Goal: Transaction & Acquisition: Purchase product/service

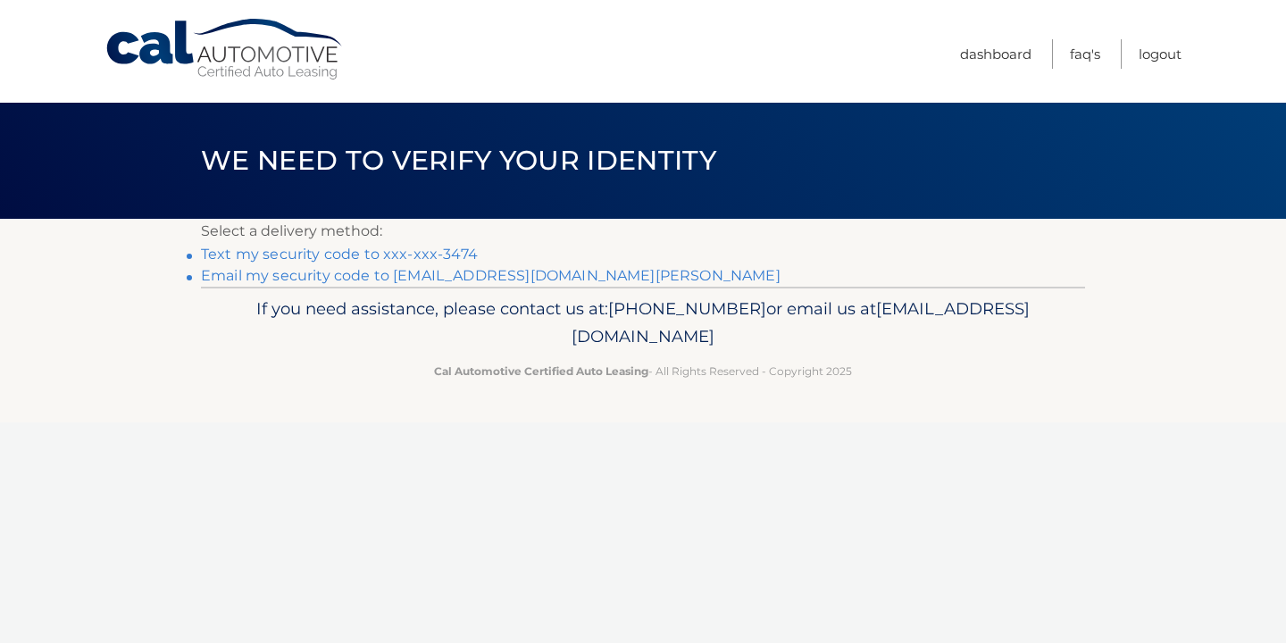
click at [446, 253] on link "Text my security code to xxx-xxx-3474" at bounding box center [339, 254] width 277 height 17
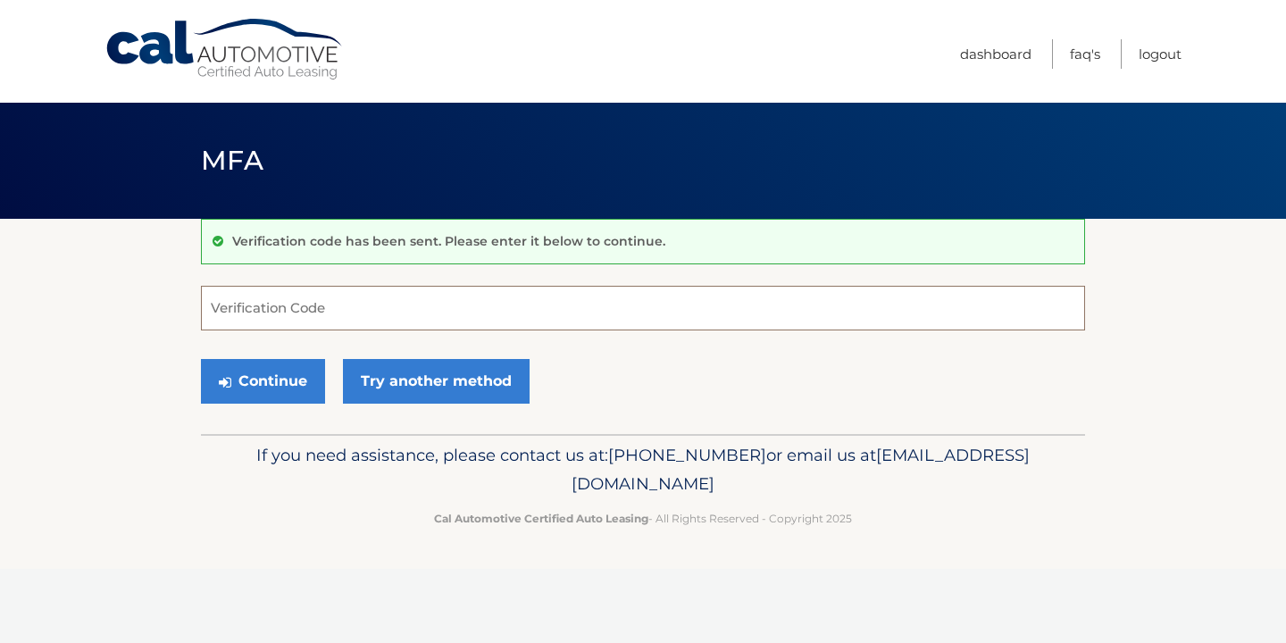
click at [423, 301] on input "Verification Code" at bounding box center [643, 308] width 884 height 45
type input "748302"
click at [300, 392] on button "Continue" at bounding box center [263, 381] width 124 height 45
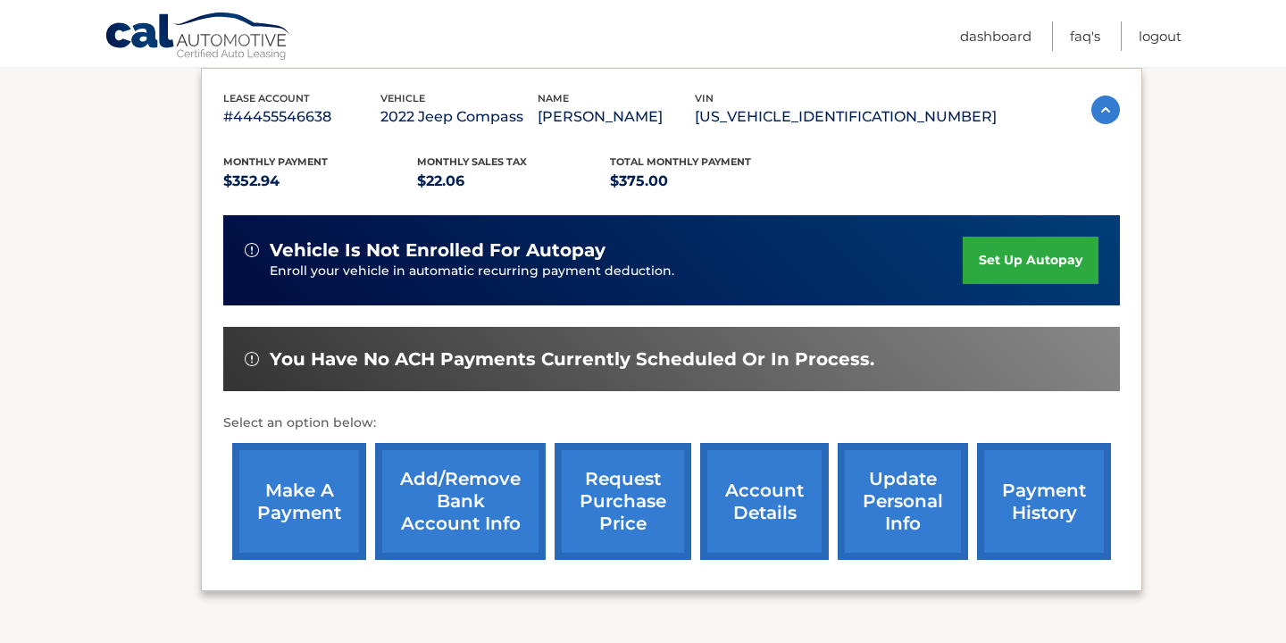
scroll to position [439, 0]
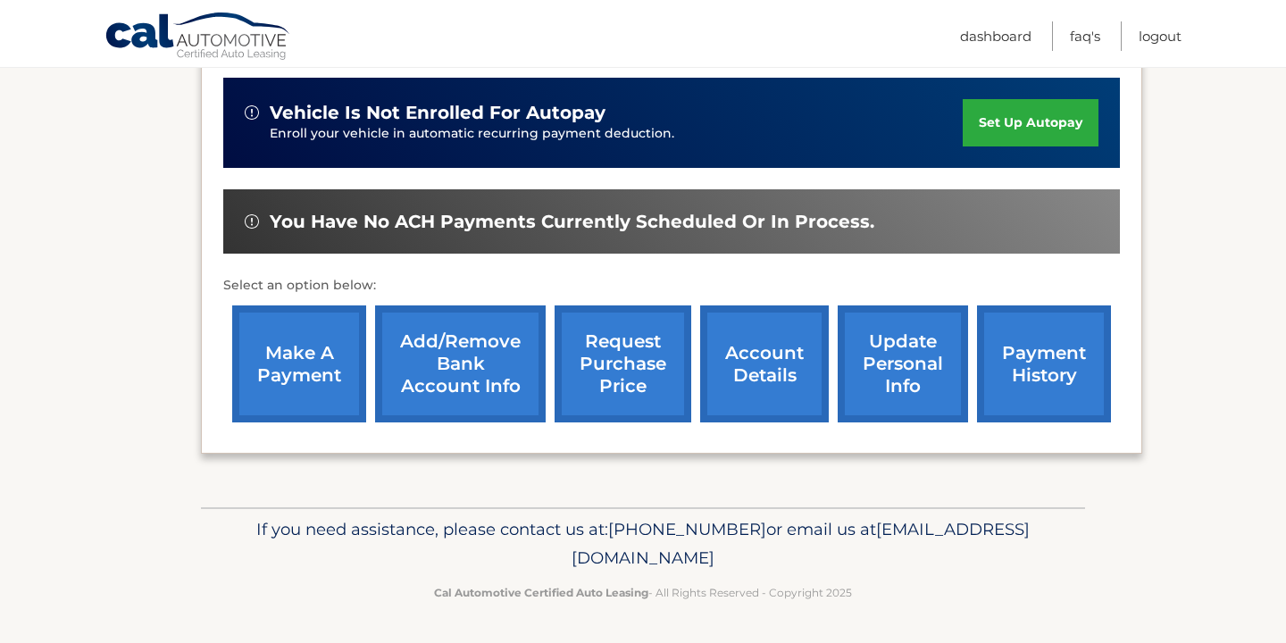
click at [284, 371] on link "make a payment" at bounding box center [299, 363] width 134 height 117
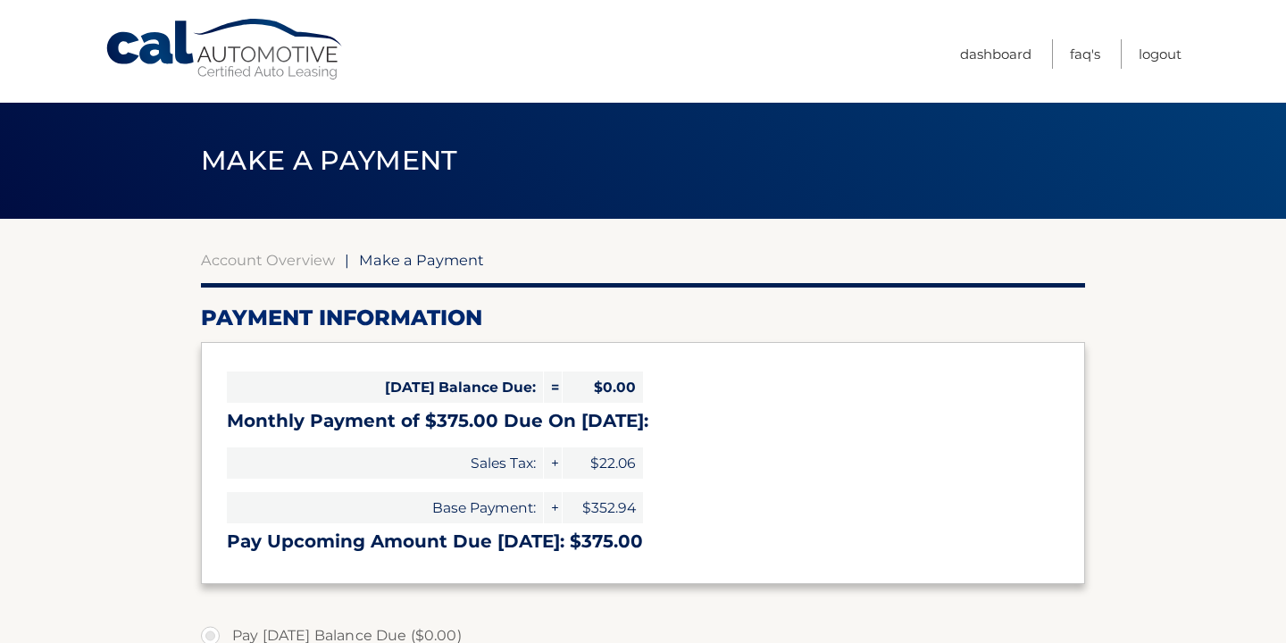
select select "OGE3ZTUwZDctMDBiMS00MGEzLTlmN2ItODVhN2JkM2MzOThh"
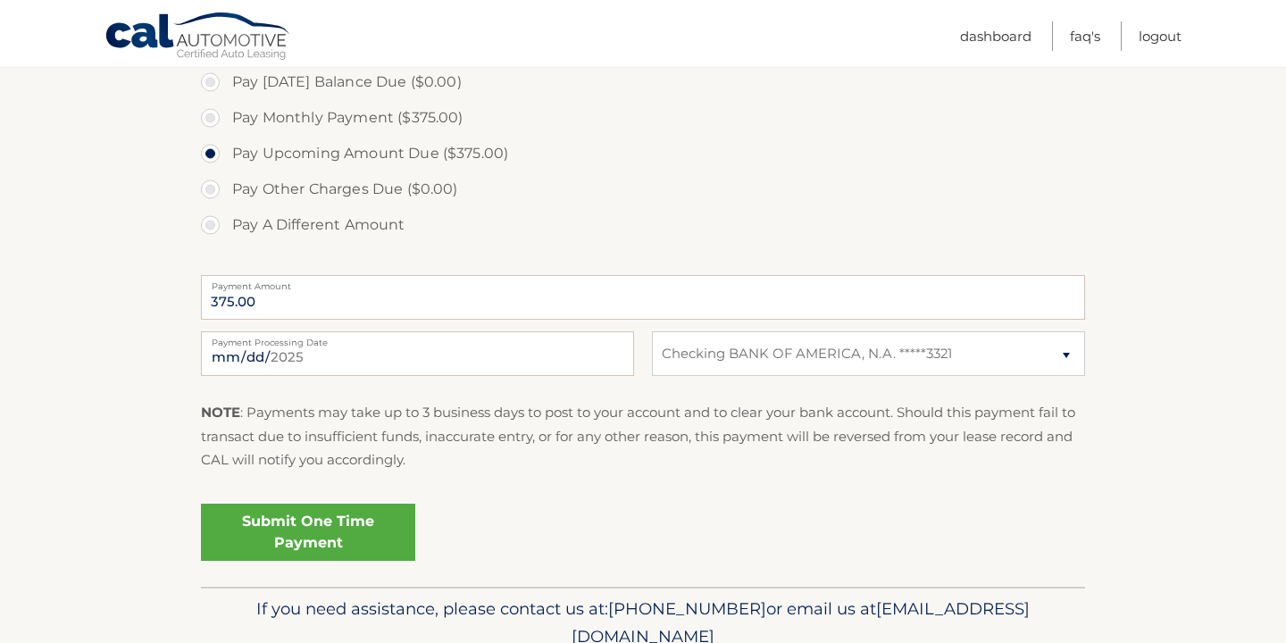
scroll to position [558, 0]
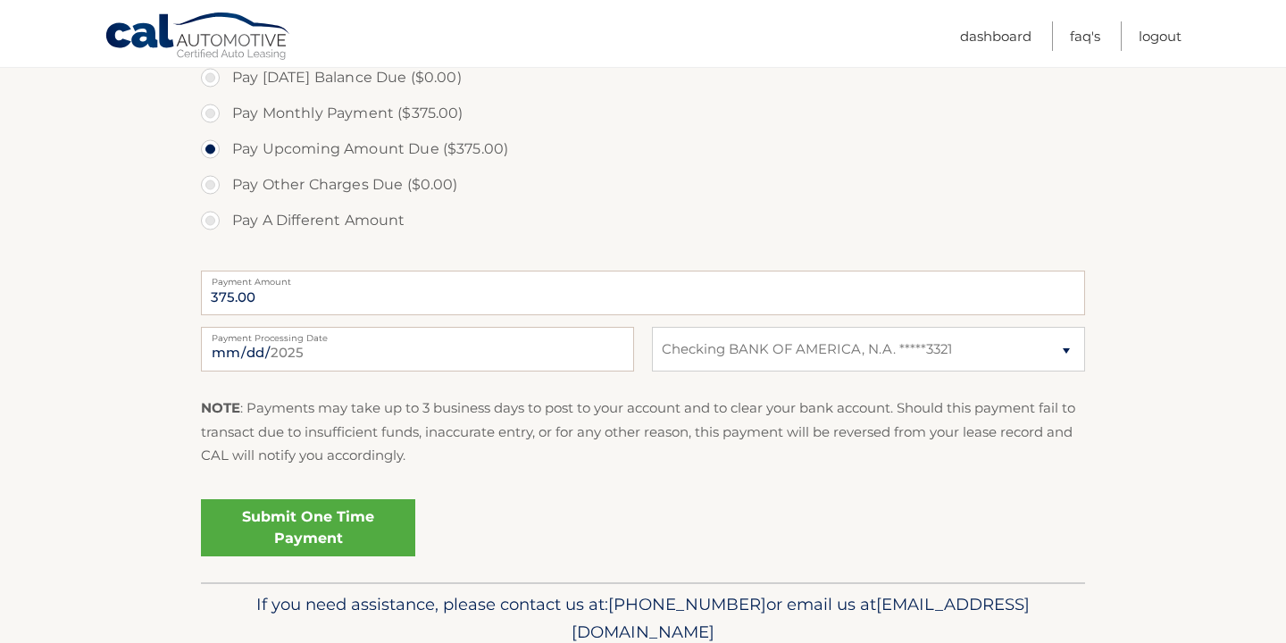
click at [290, 546] on link "Submit One Time Payment" at bounding box center [308, 527] width 214 height 57
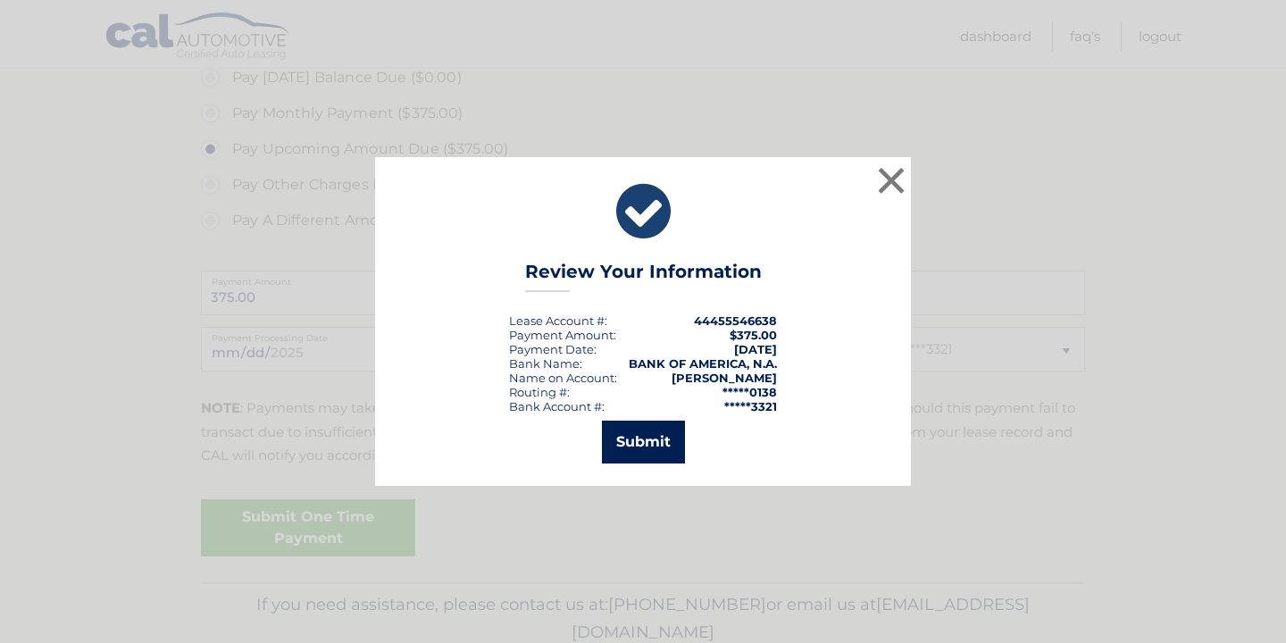
click at [627, 446] on button "Submit" at bounding box center [643, 442] width 83 height 43
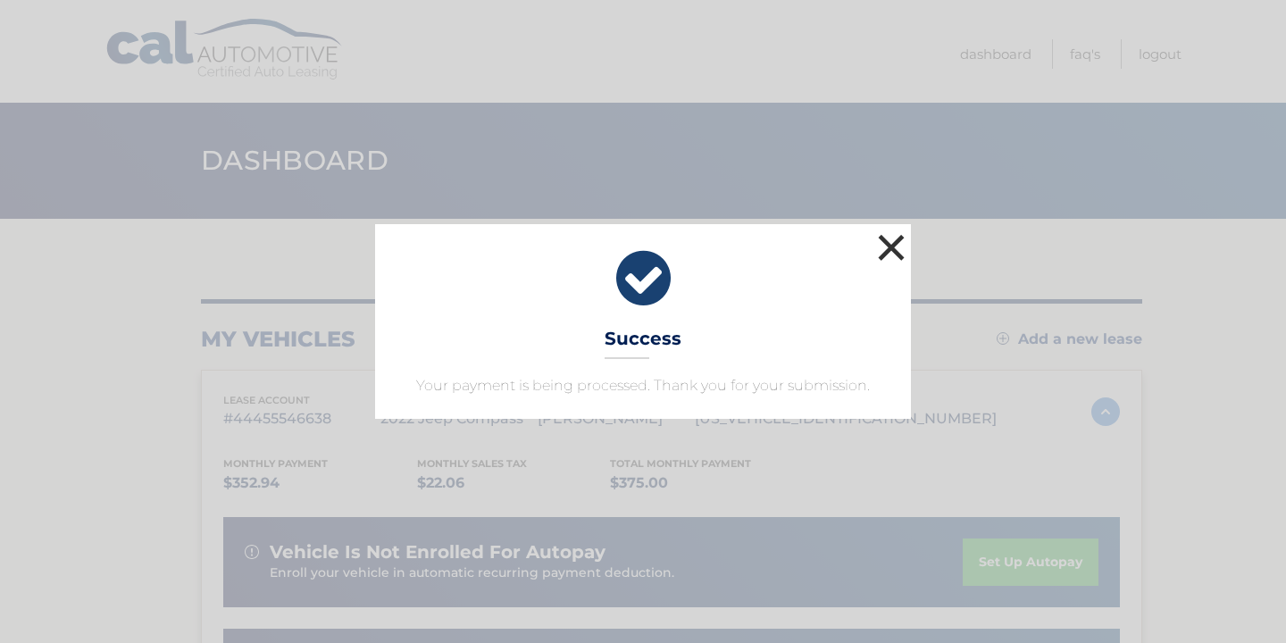
click at [886, 243] on button "×" at bounding box center [891, 247] width 36 height 36
